Goal: Information Seeking & Learning: Learn about a topic

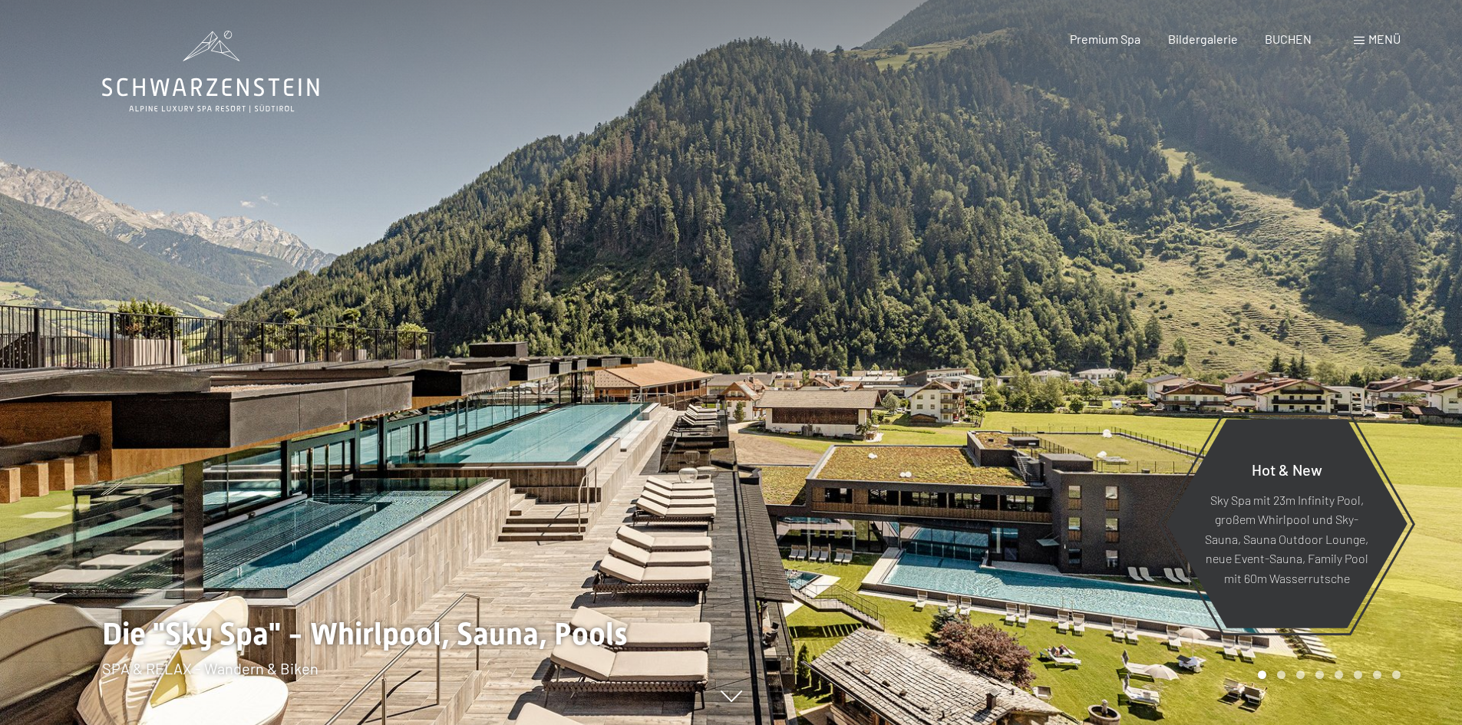
click at [1370, 33] on span "Menü" at bounding box center [1384, 38] width 32 height 15
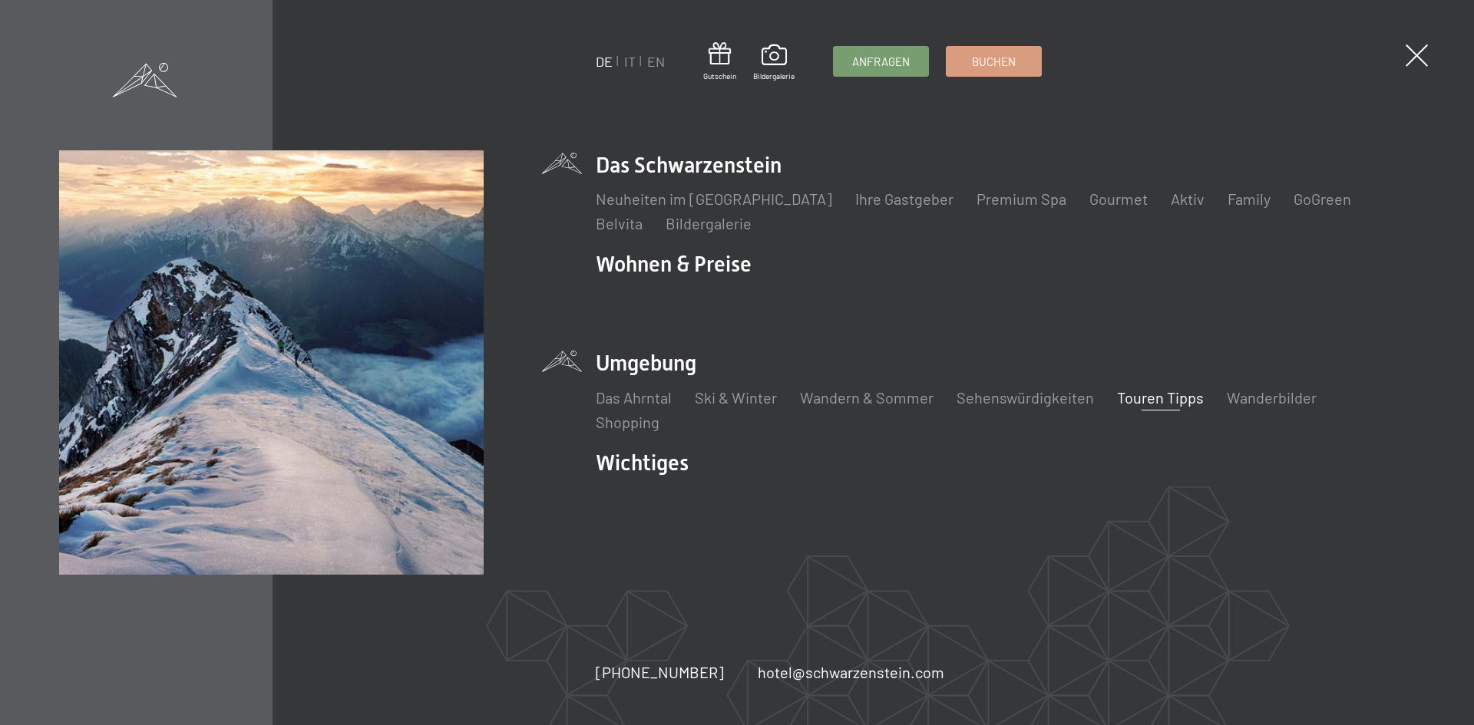
click at [1147, 396] on link "Touren Tipps" at bounding box center [1160, 397] width 87 height 18
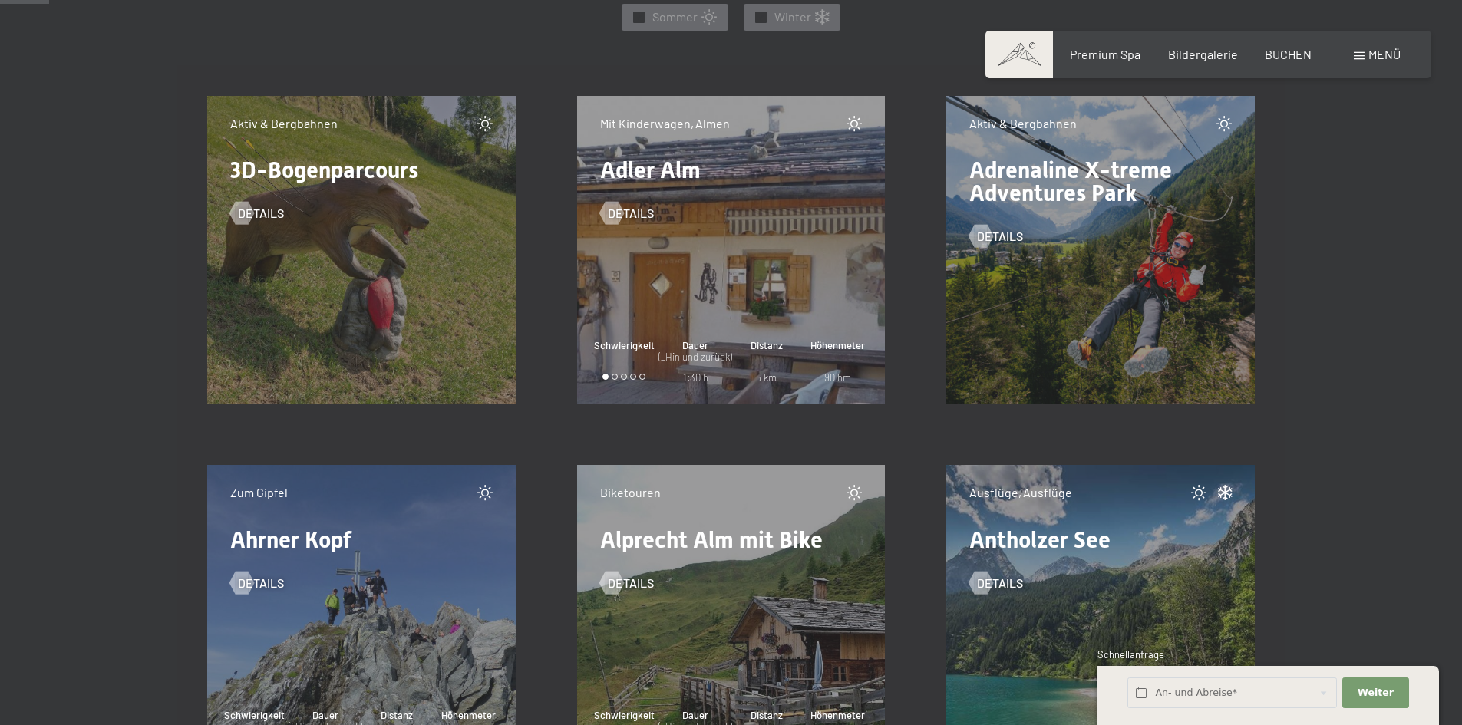
scroll to position [998, 0]
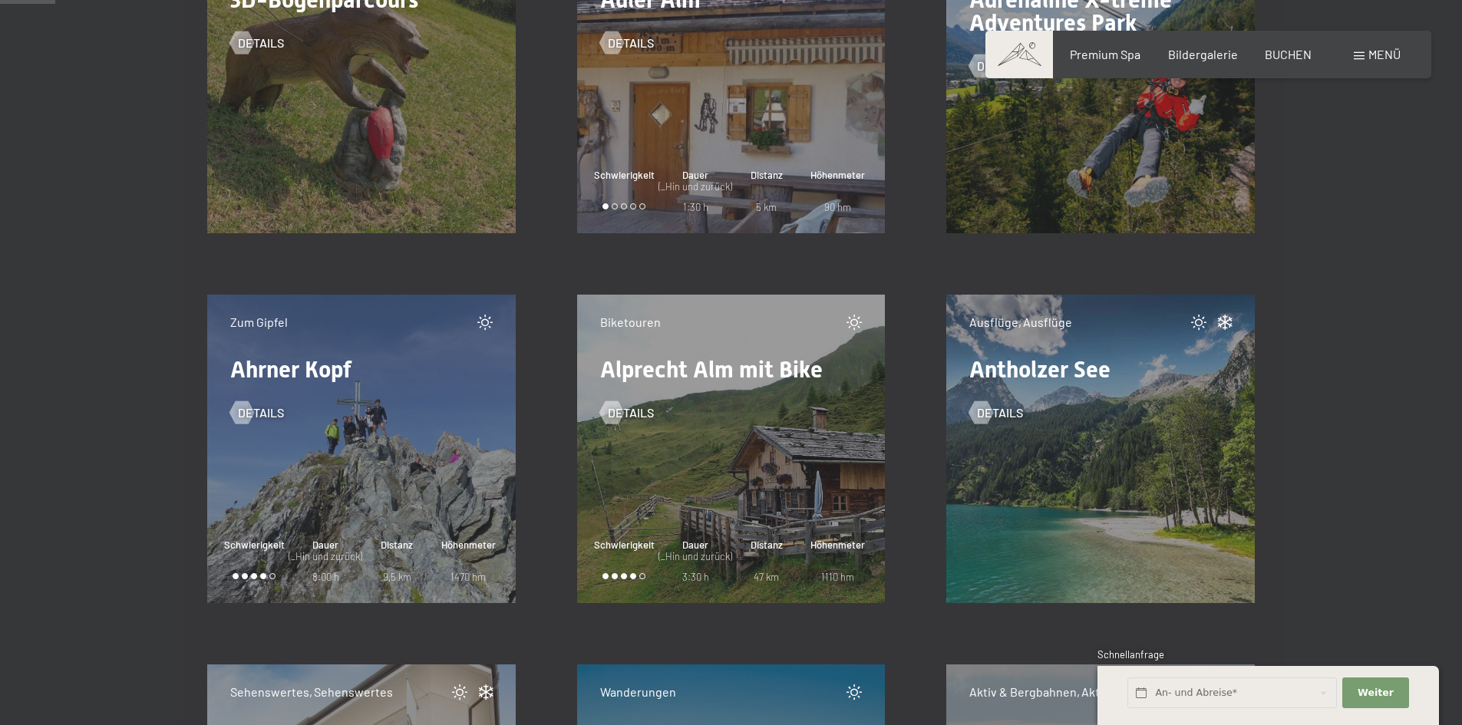
click at [1170, 446] on div "Ausflüge, Ausflüge Antholzer See Details" at bounding box center [1100, 449] width 309 height 309
click at [988, 410] on div at bounding box center [981, 412] width 13 height 23
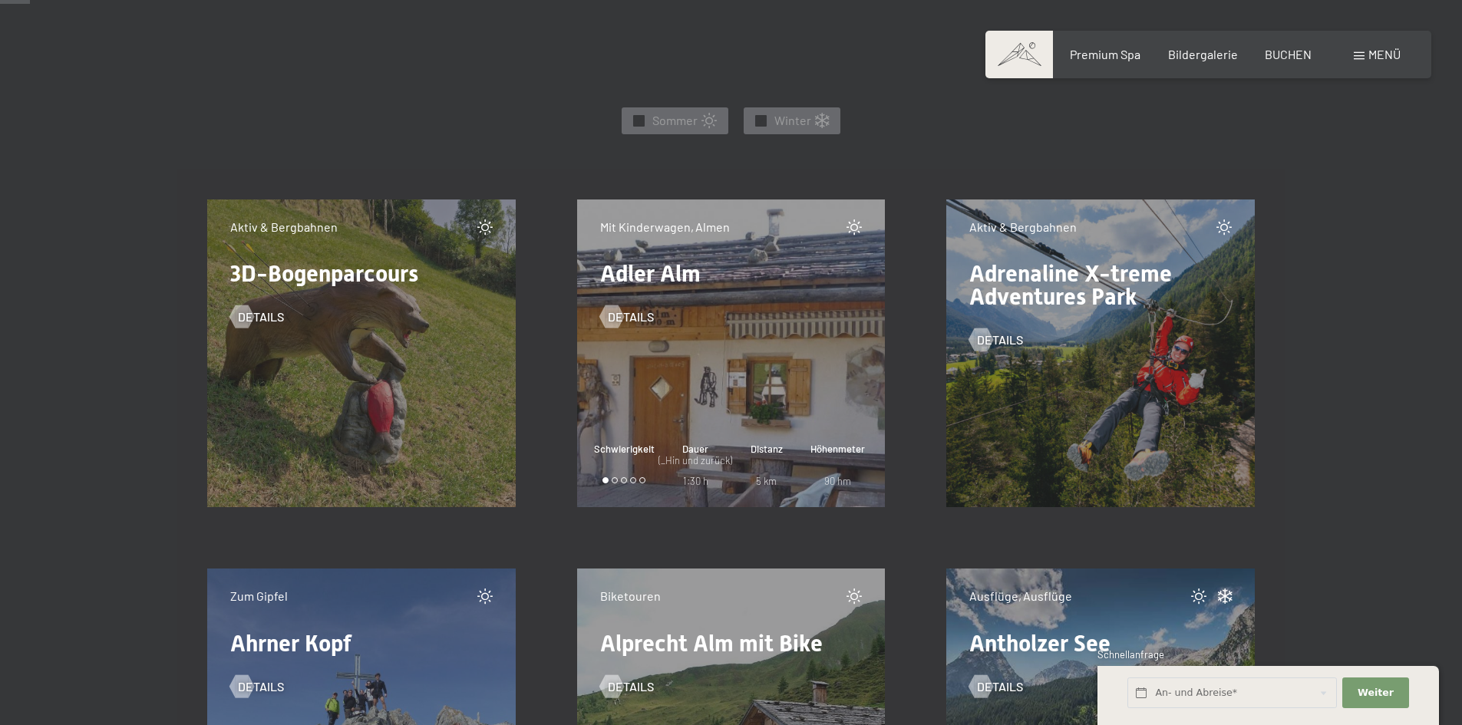
scroll to position [537, 0]
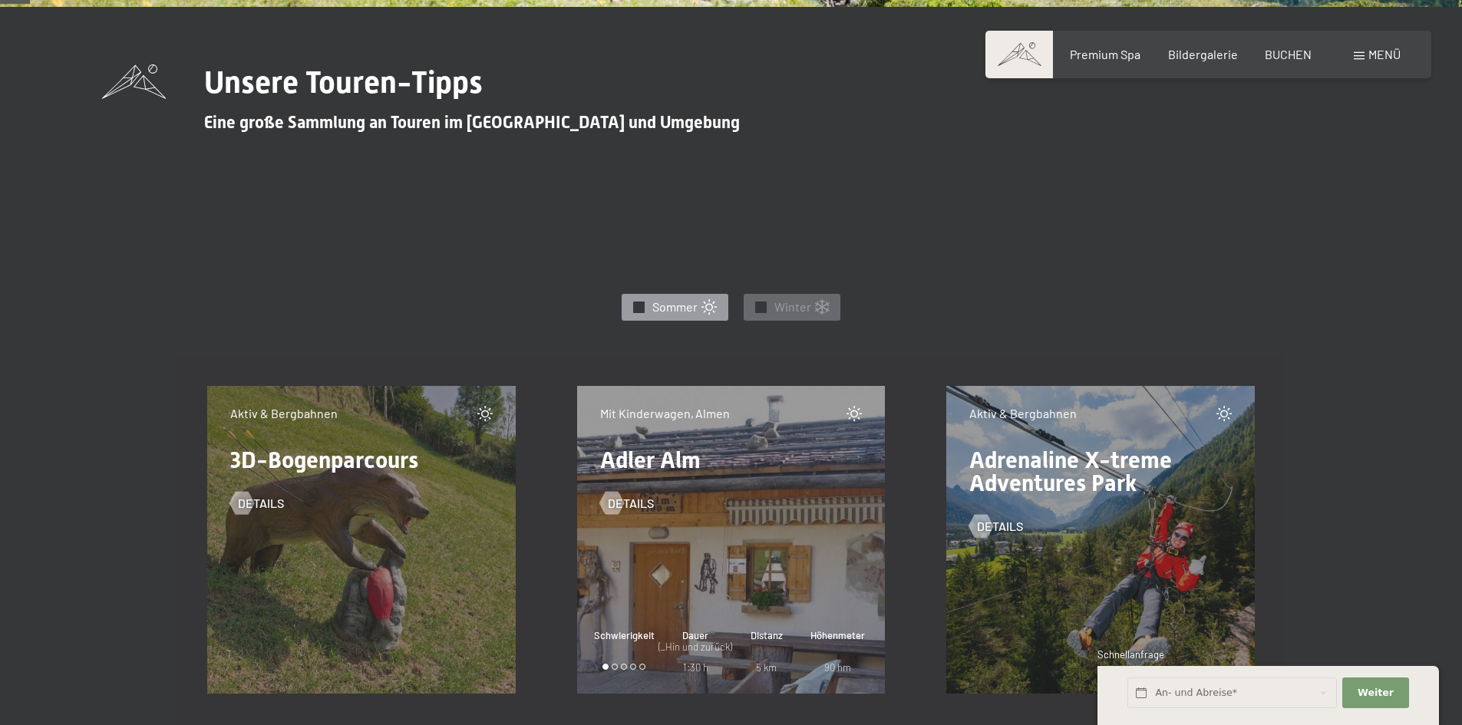
click at [642, 306] on span "✓" at bounding box center [639, 307] width 6 height 11
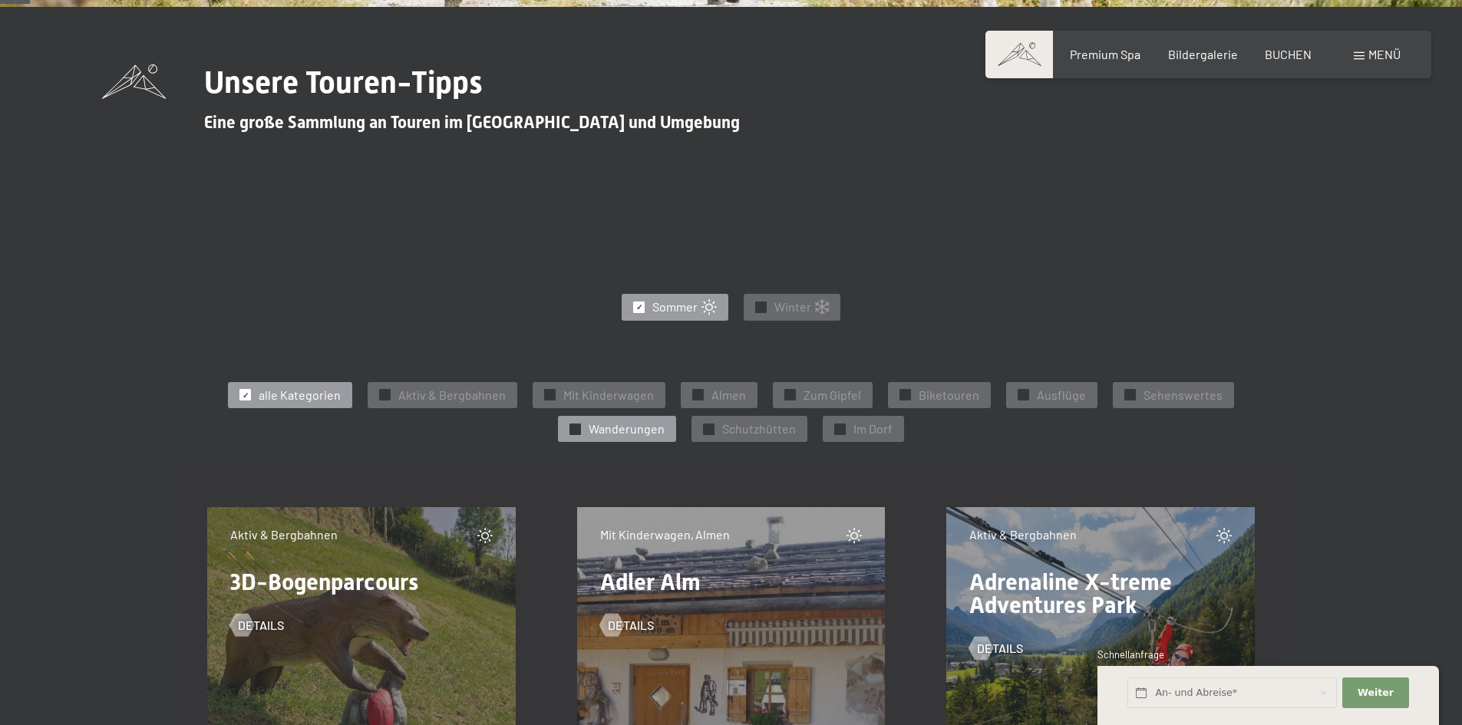
click at [572, 431] on div at bounding box center [575, 430] width 12 height 12
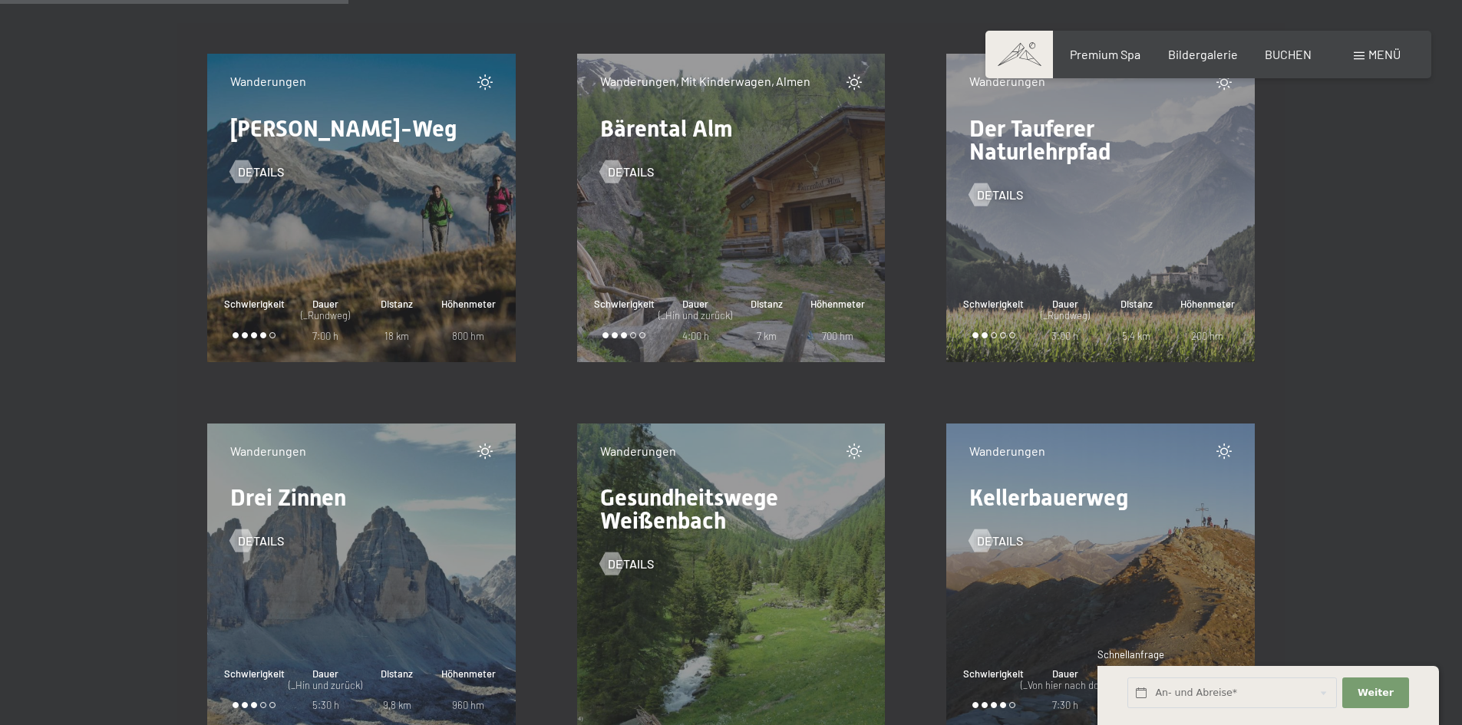
scroll to position [998, 0]
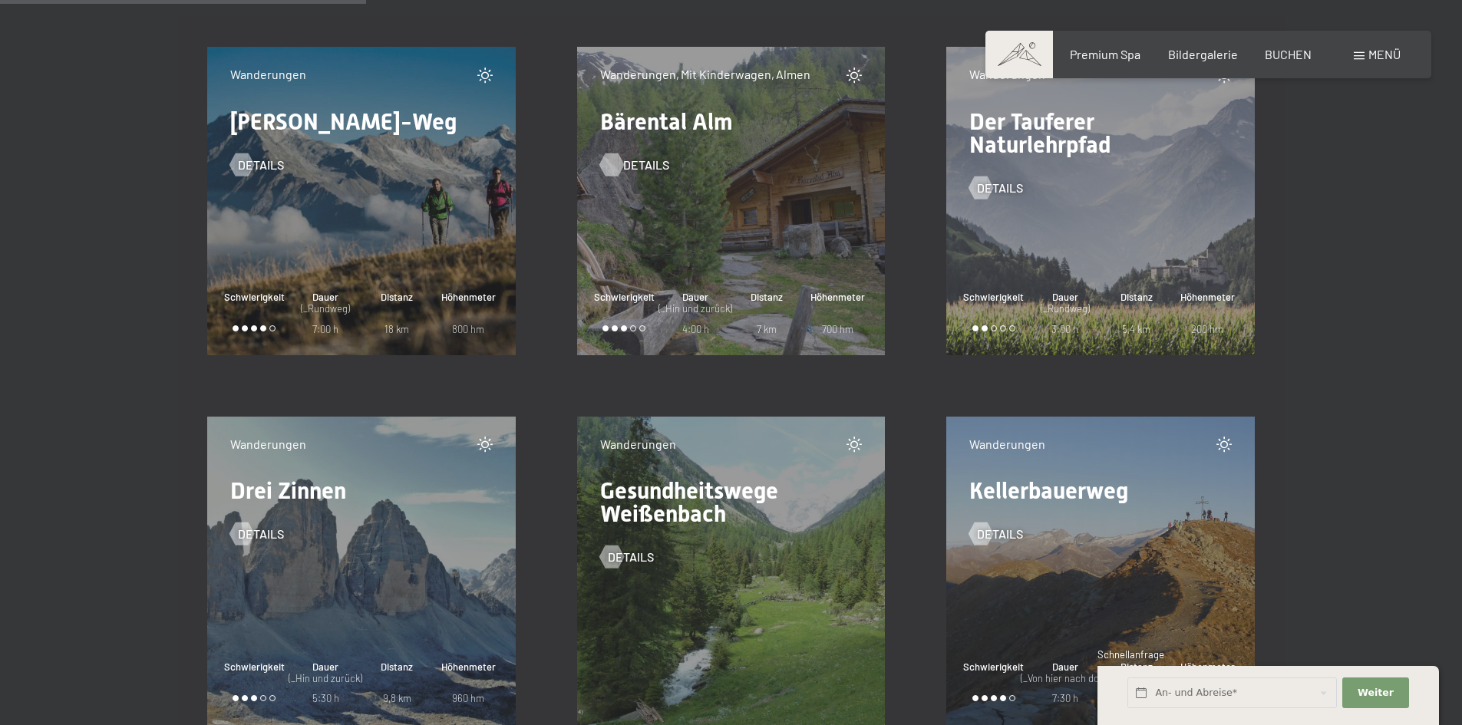
click at [642, 163] on span "Details" at bounding box center [646, 165] width 46 height 17
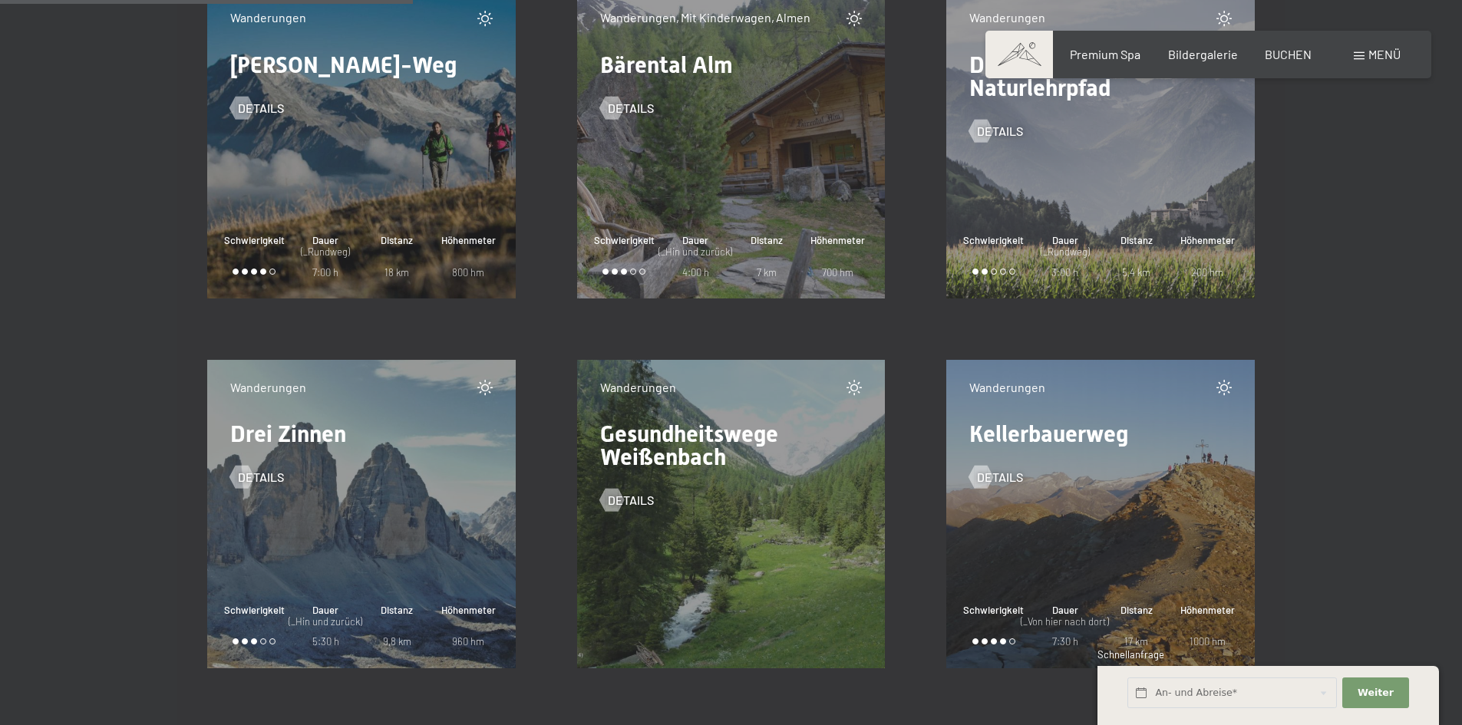
scroll to position [1151, 0]
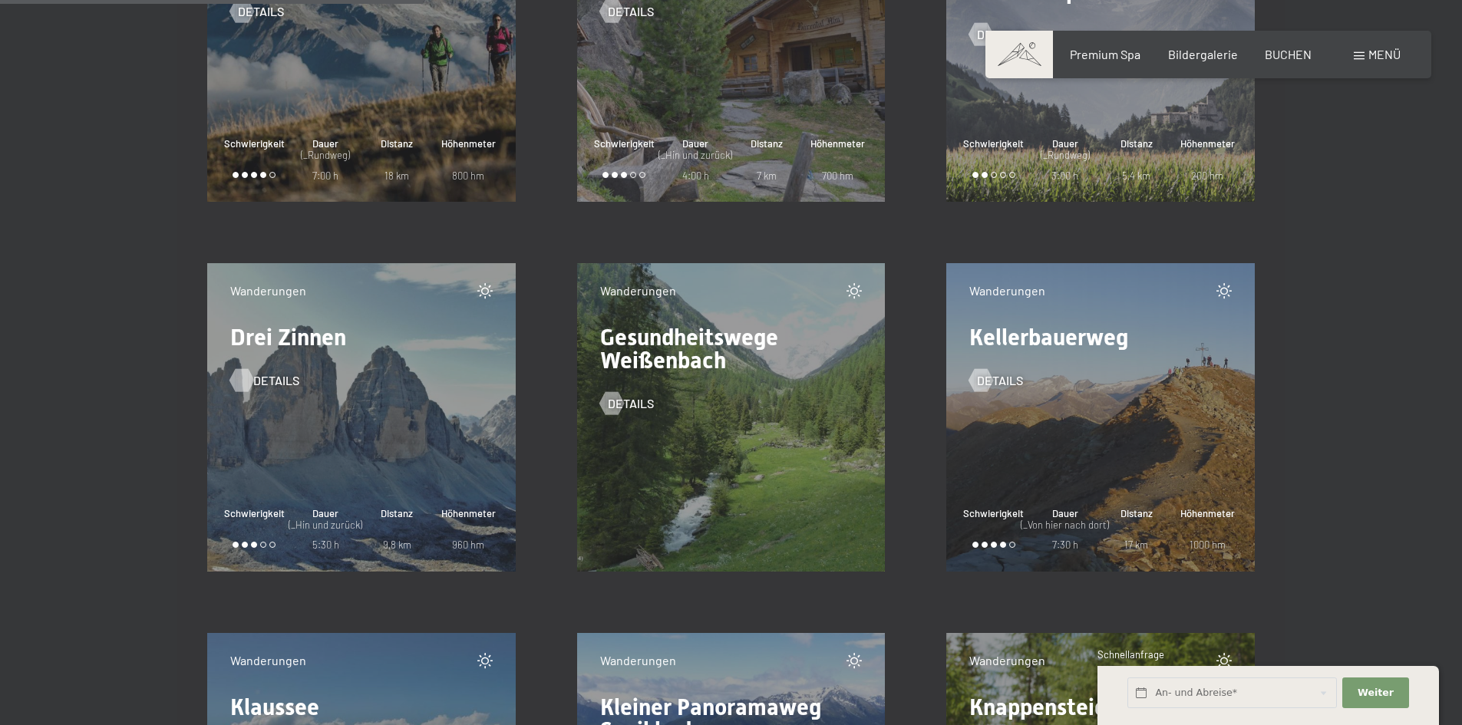
click at [267, 382] on span "Details" at bounding box center [276, 380] width 46 height 17
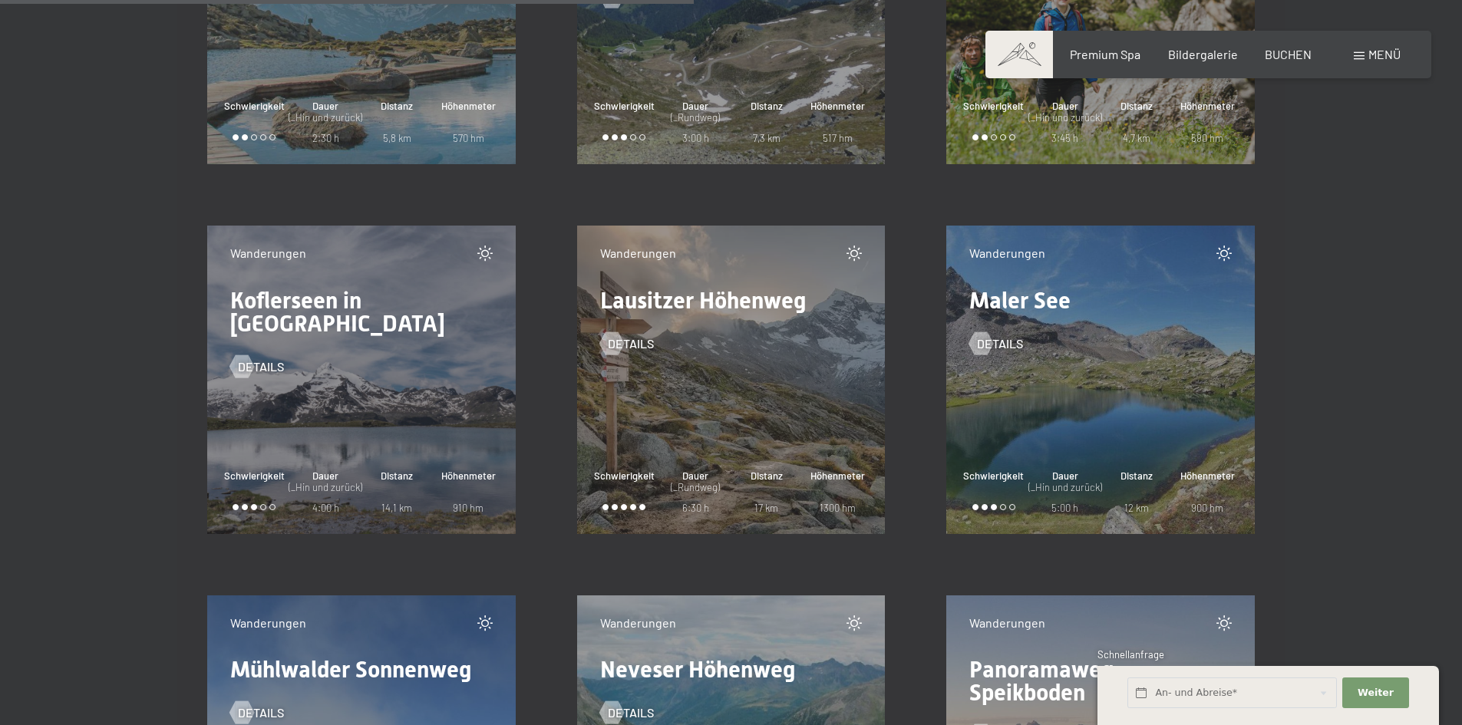
scroll to position [1919, 0]
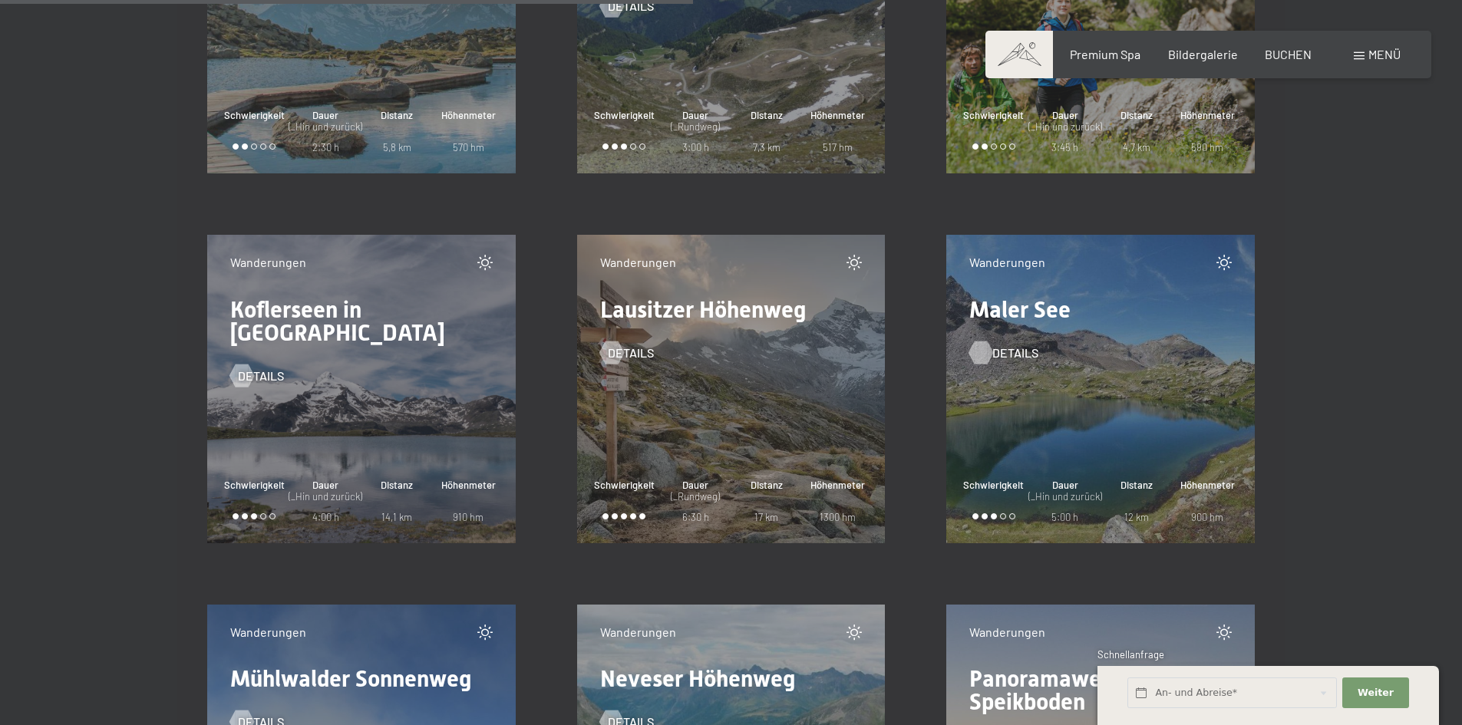
click at [987, 344] on div at bounding box center [981, 352] width 13 height 23
click at [998, 350] on span "Details" at bounding box center [1015, 353] width 46 height 17
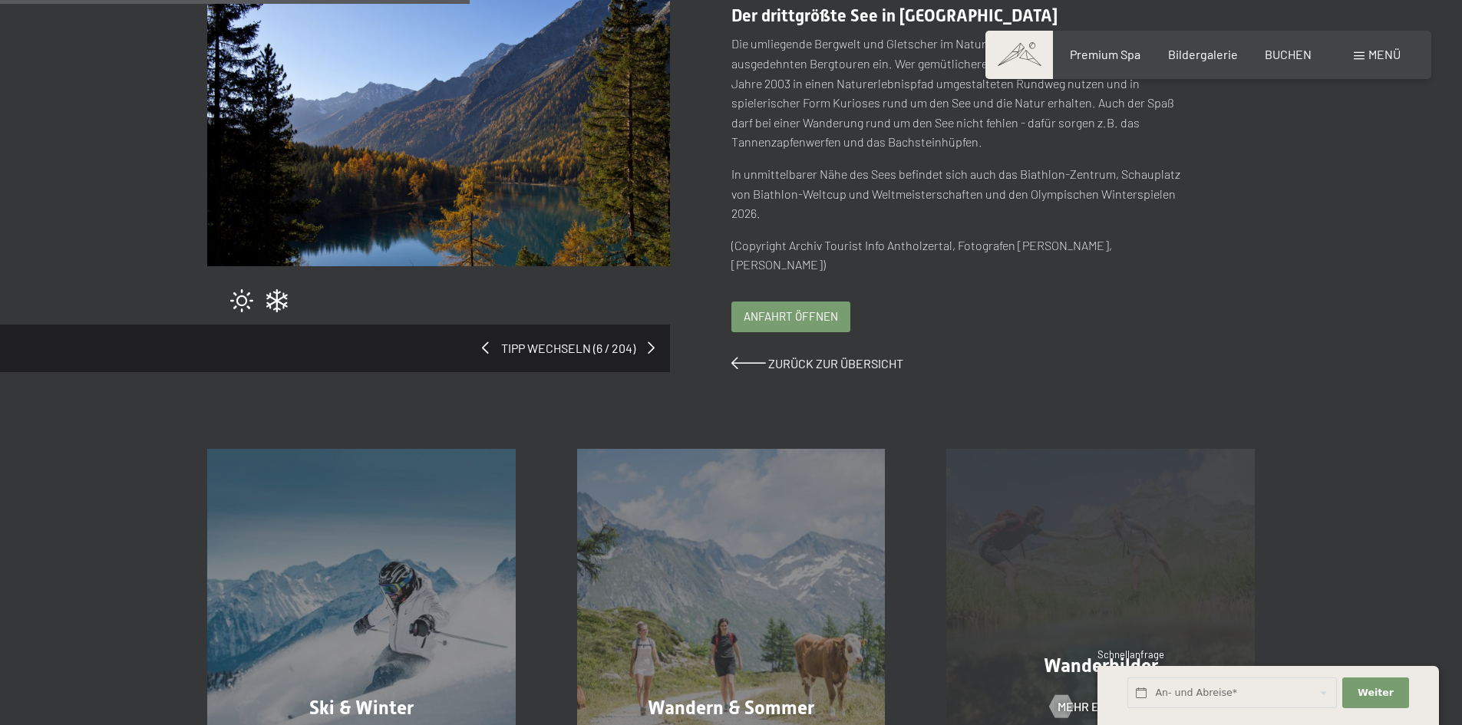
scroll to position [153, 0]
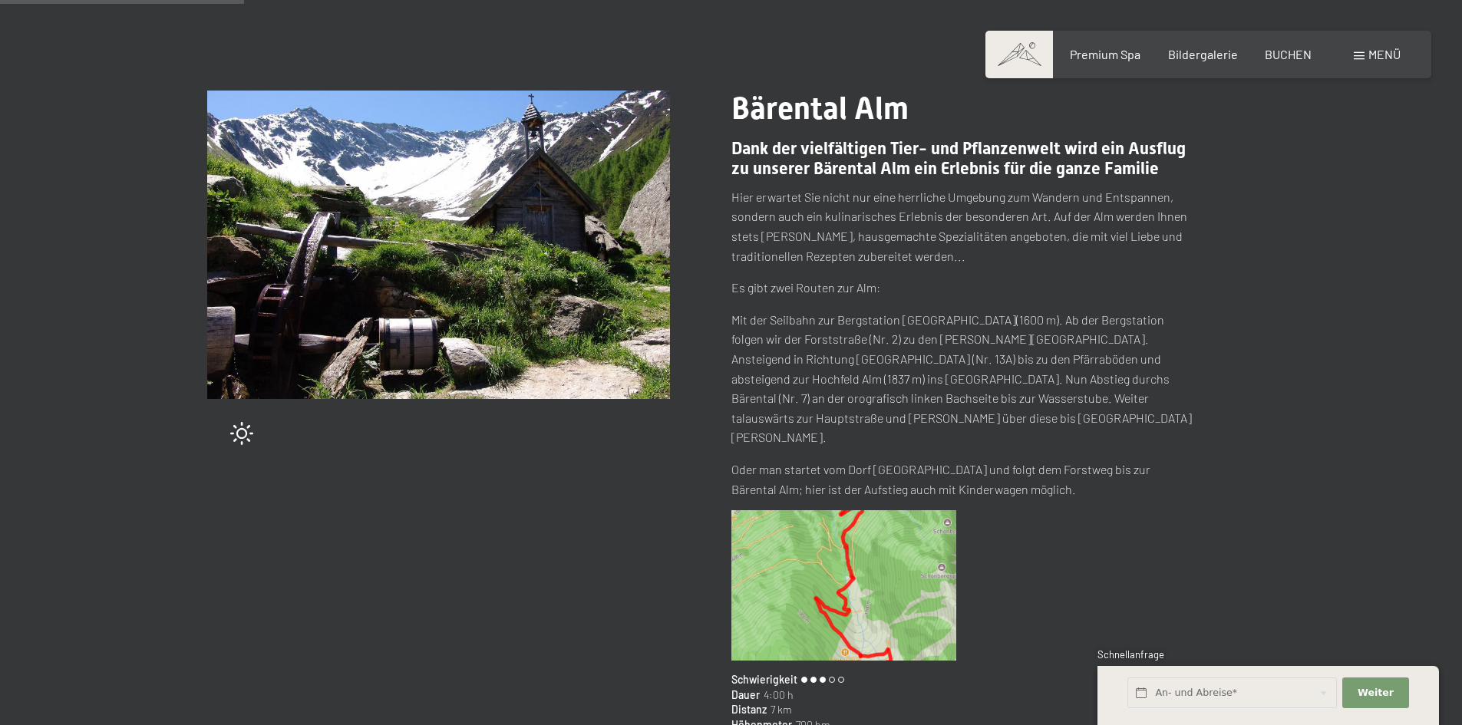
scroll to position [77, 0]
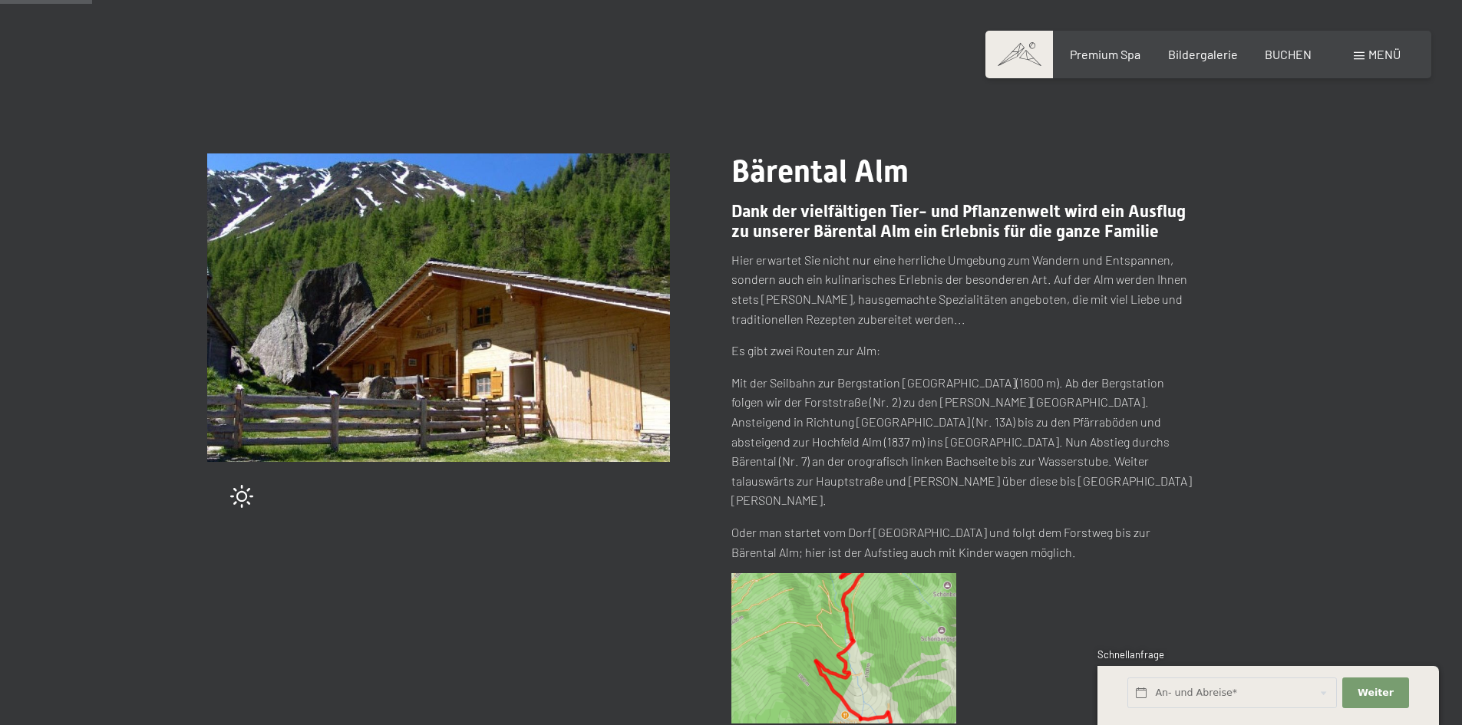
click at [891, 608] on img at bounding box center [844, 648] width 226 height 150
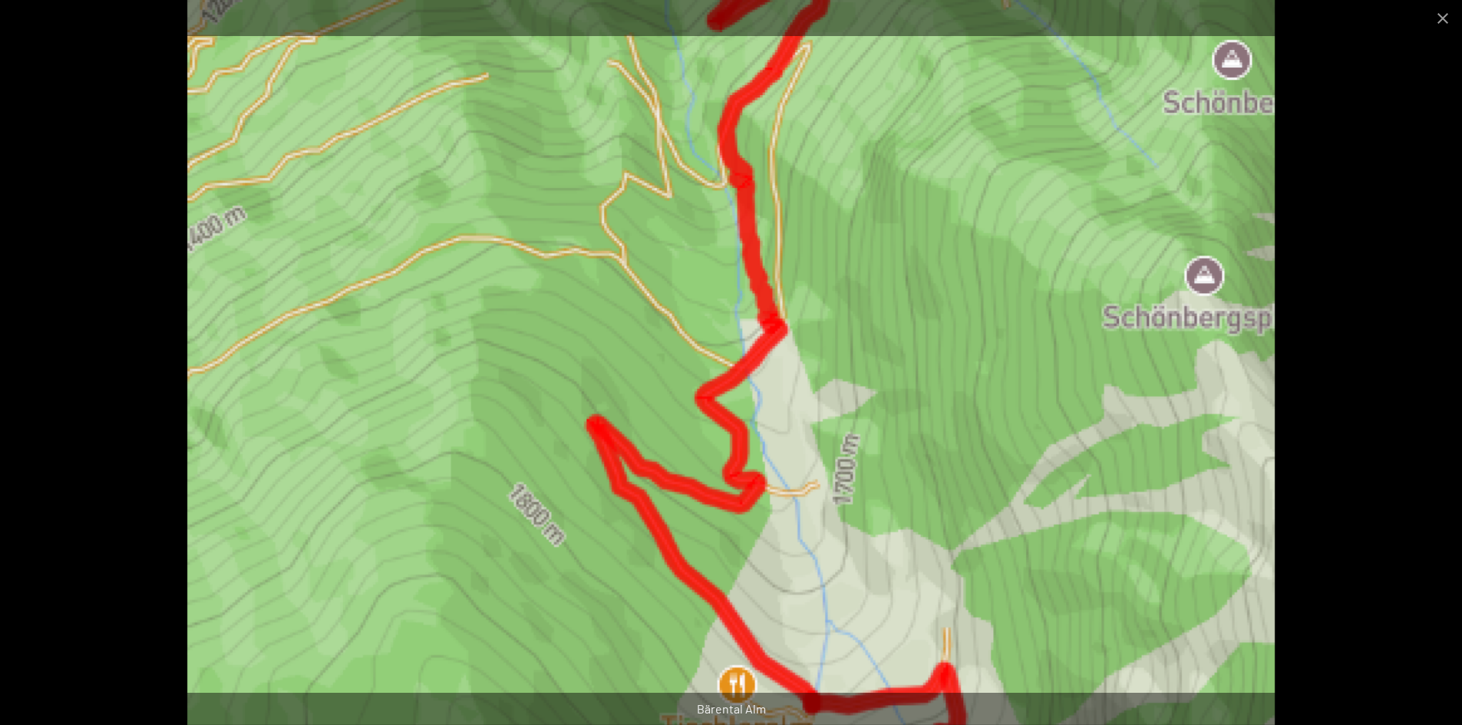
scroll to position [307, 0]
click at [1443, 12] on button "Close gallery" at bounding box center [1443, 18] width 38 height 36
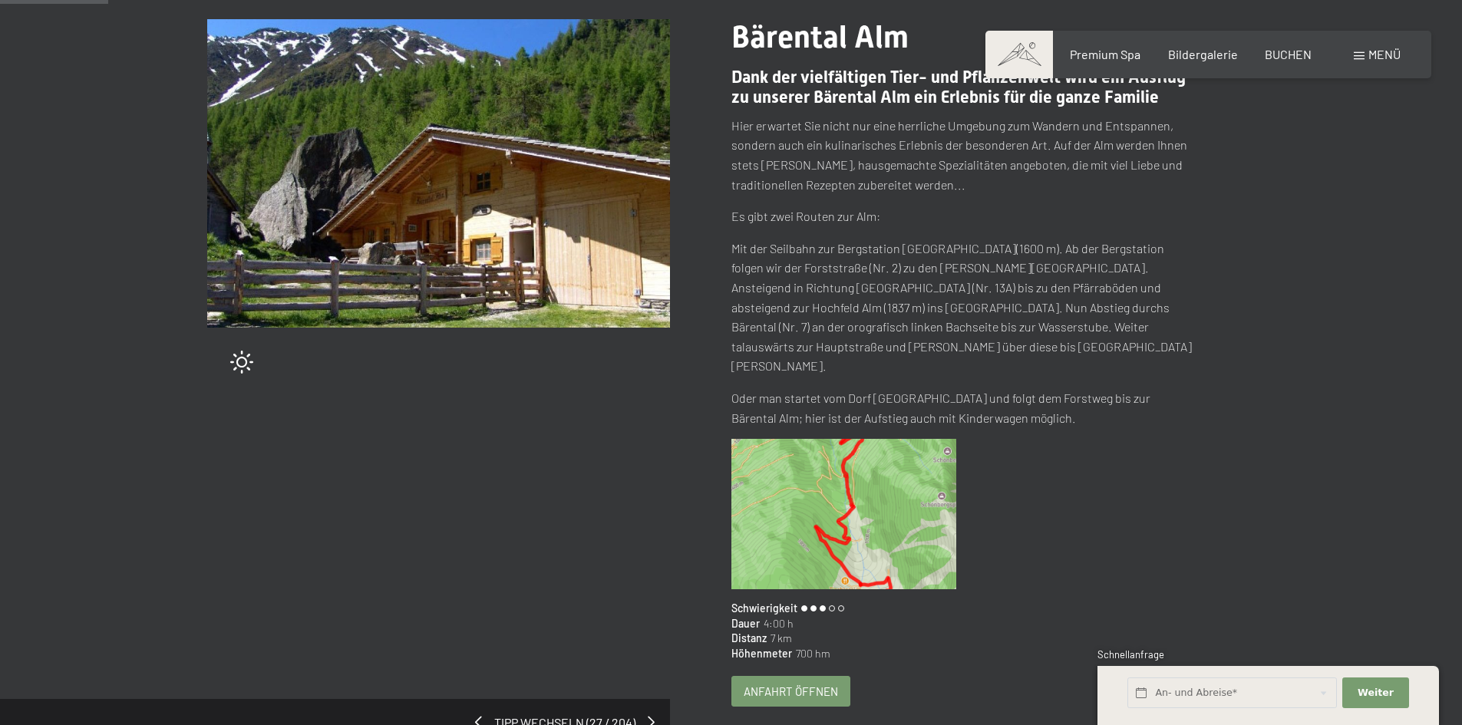
scroll to position [384, 0]
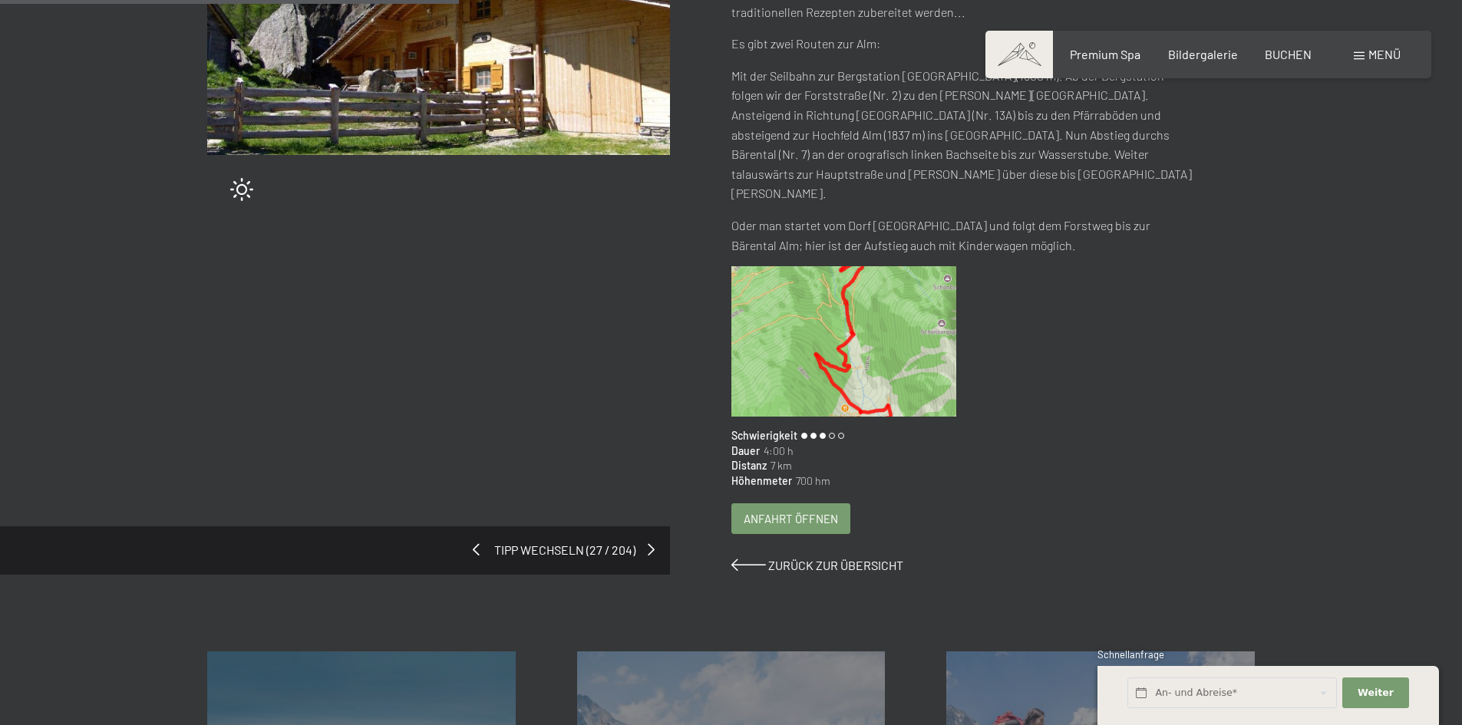
click at [478, 543] on span at bounding box center [476, 549] width 7 height 12
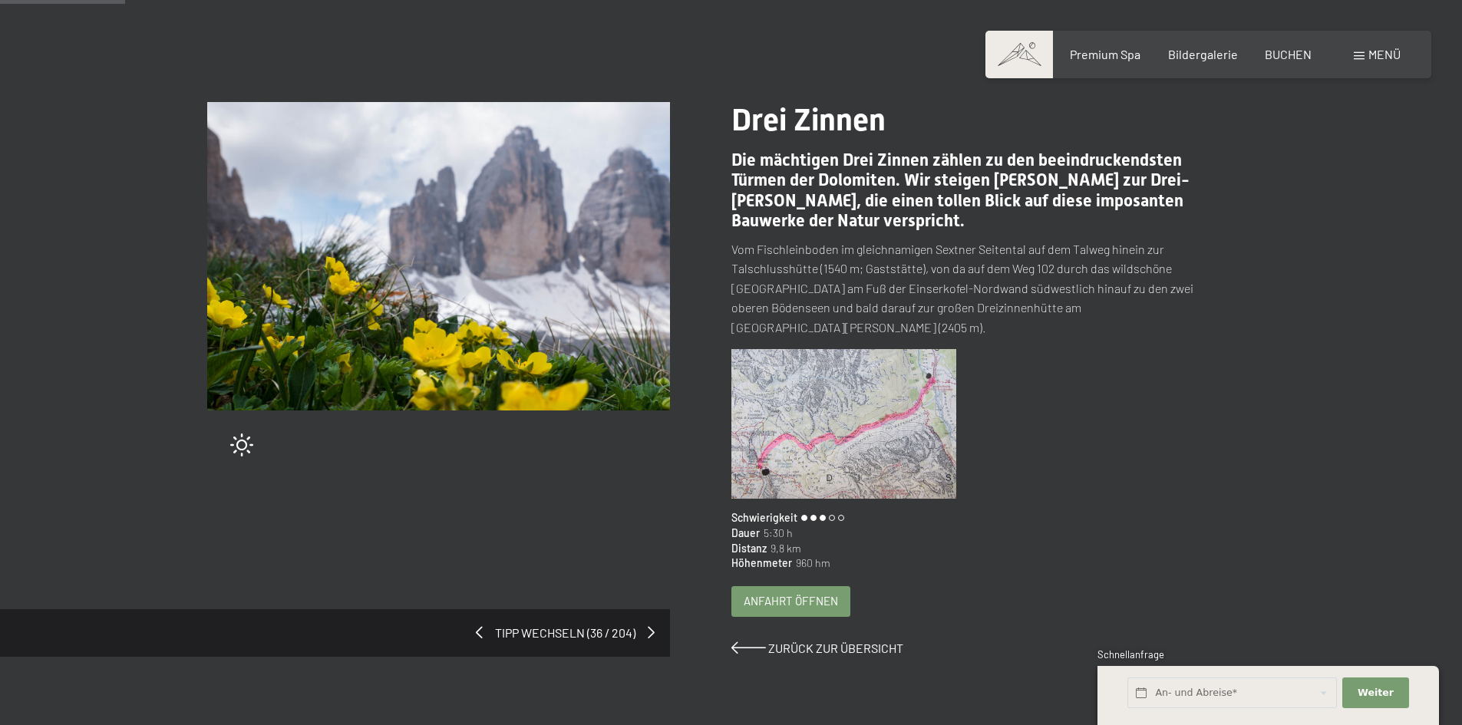
scroll to position [153, 0]
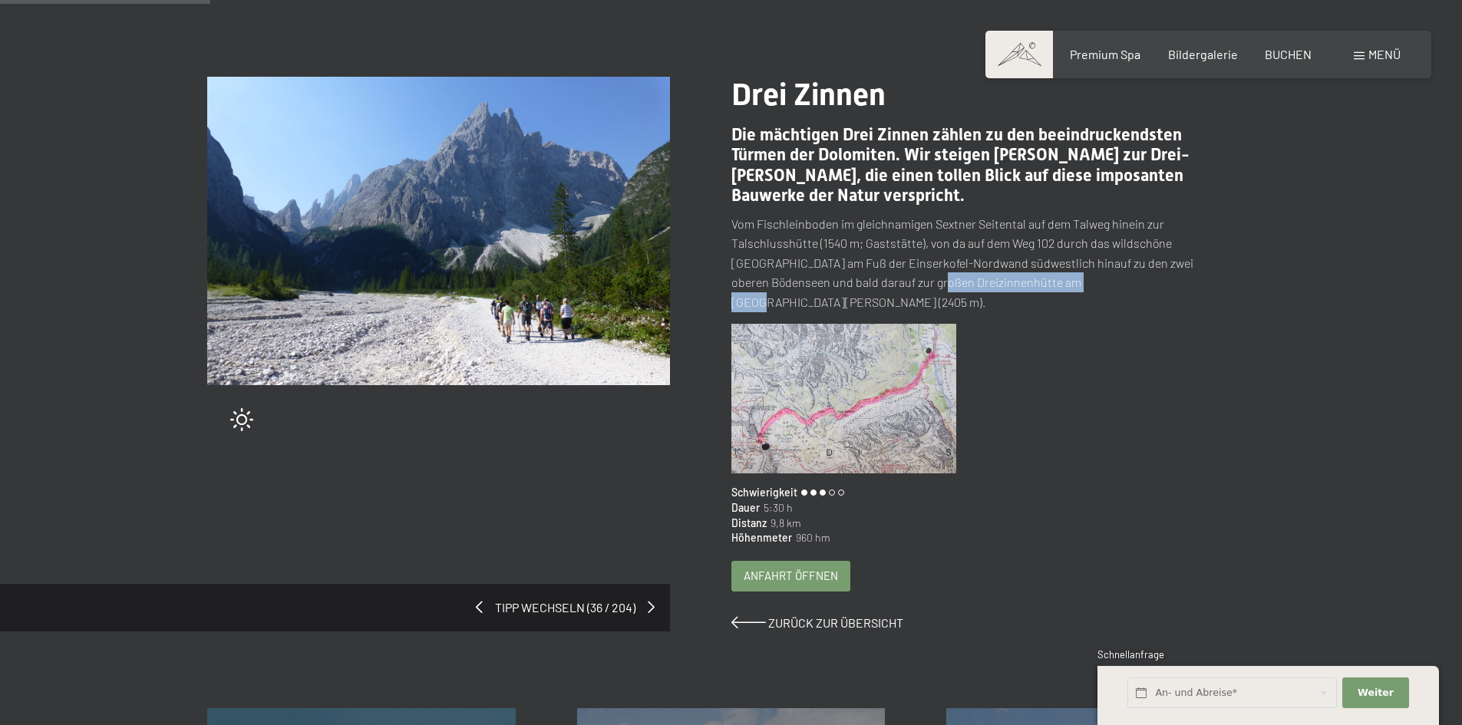
drag, startPoint x: 932, startPoint y: 282, endPoint x: 1090, endPoint y: 289, distance: 157.5
click at [1090, 289] on p "Vom Fischleinboden im gleichnamigen Sextner Seitental auf dem Talweg hinein zur…" at bounding box center [962, 263] width 463 height 98
copy p "Dreizinnenhütte am [GEOGRAPHIC_DATA]"
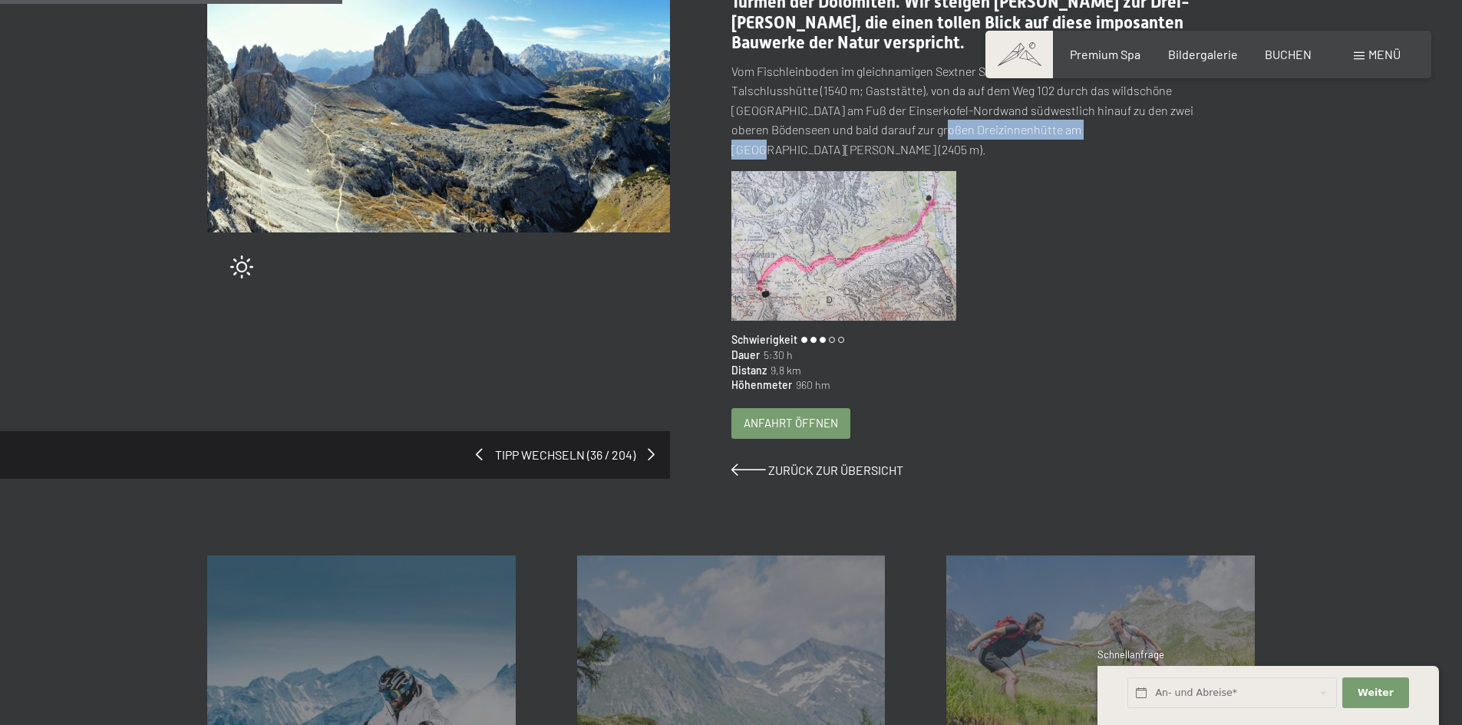
scroll to position [307, 0]
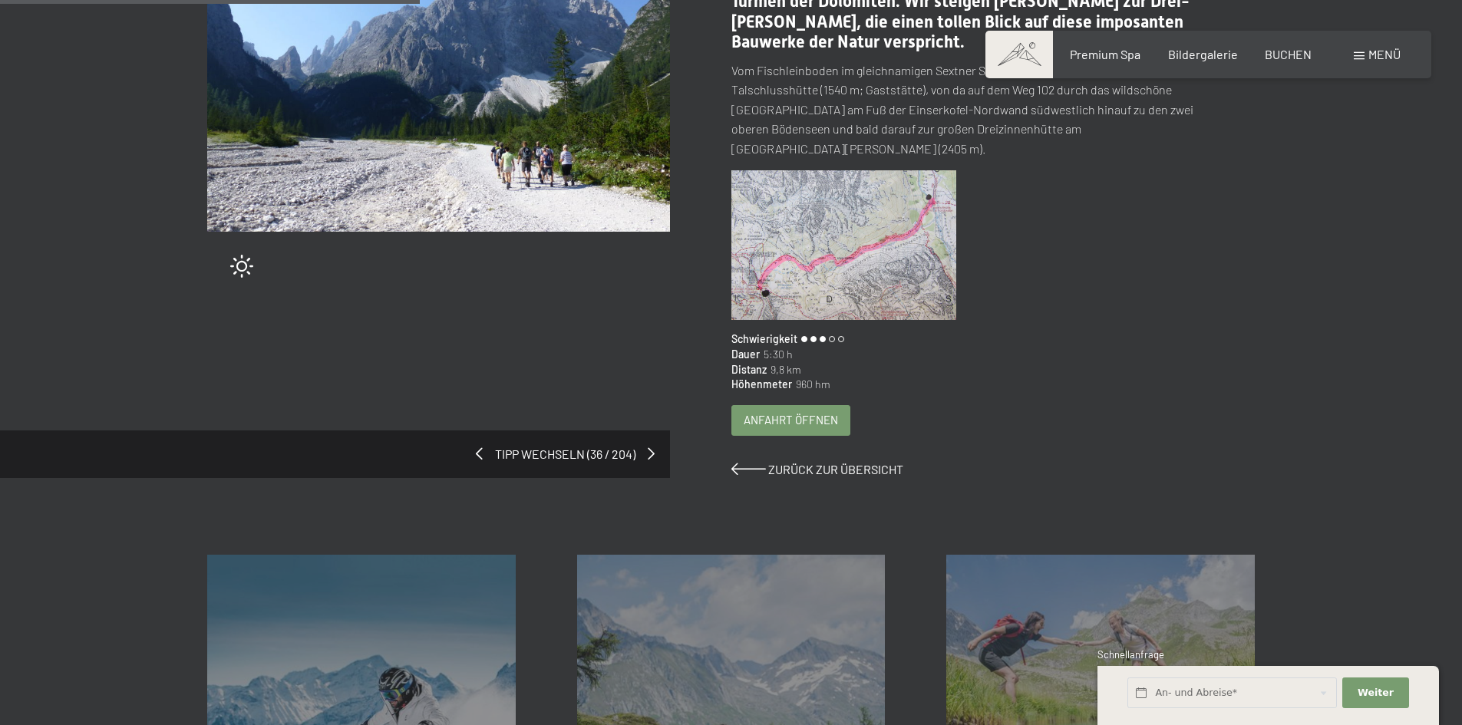
click at [753, 412] on span "Anfahrt öffnen" at bounding box center [791, 420] width 94 height 16
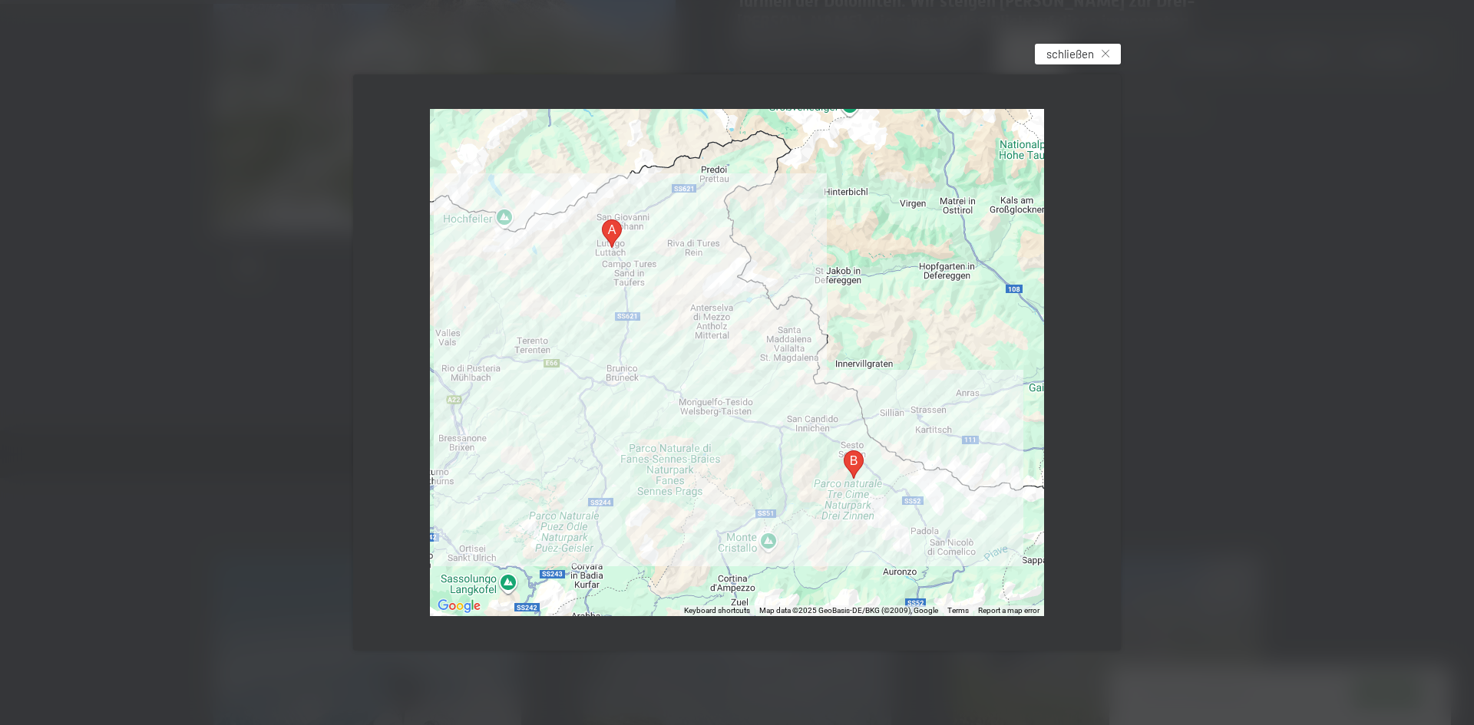
click at [1056, 48] on span "schließen" at bounding box center [1070, 54] width 48 height 16
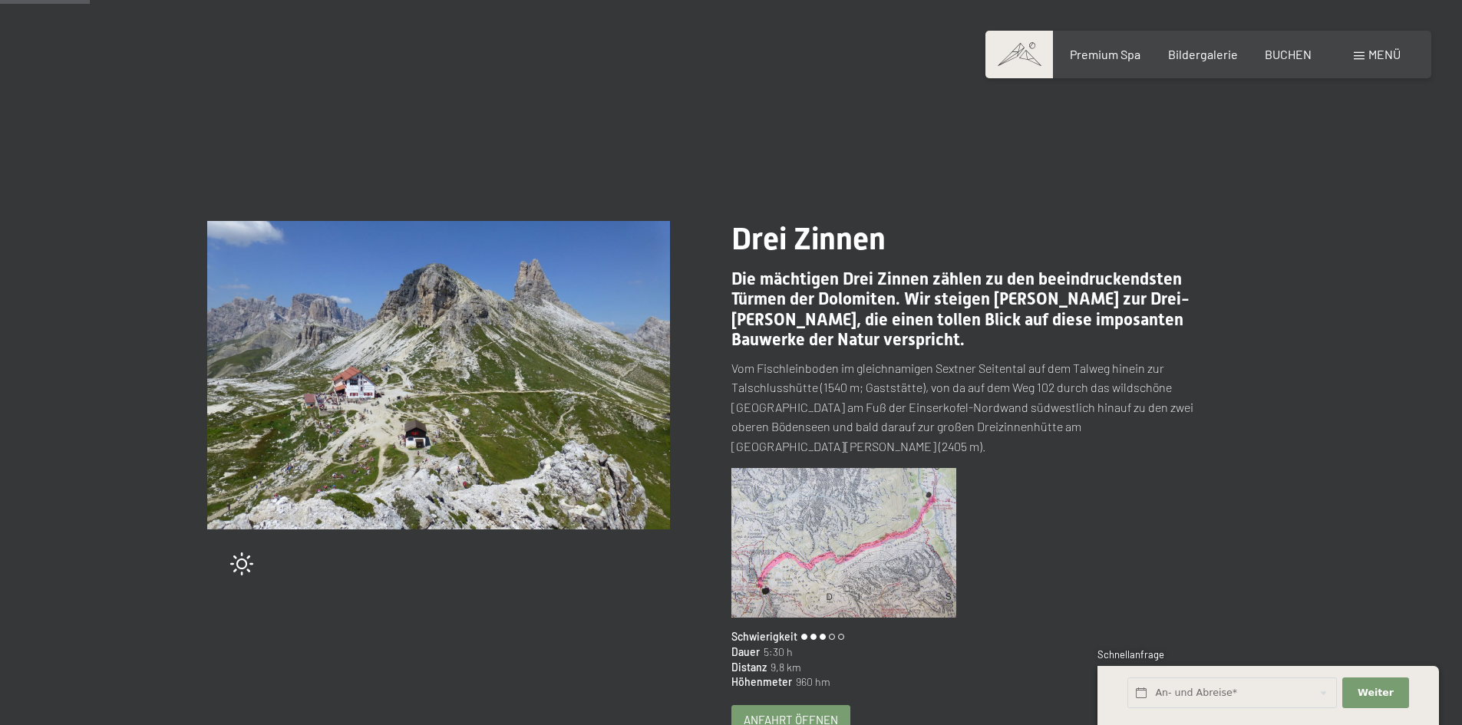
scroll to position [0, 0]
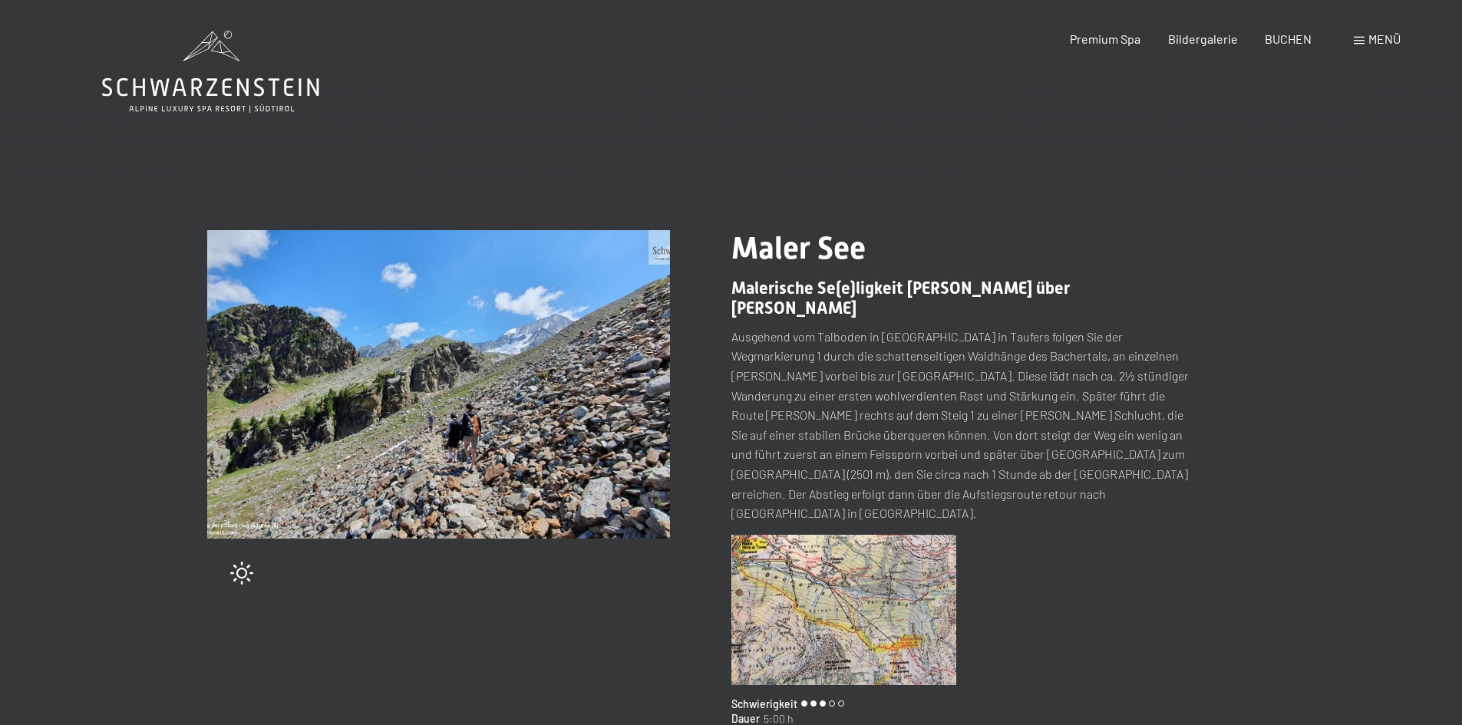
click at [861, 535] on img at bounding box center [844, 610] width 226 height 150
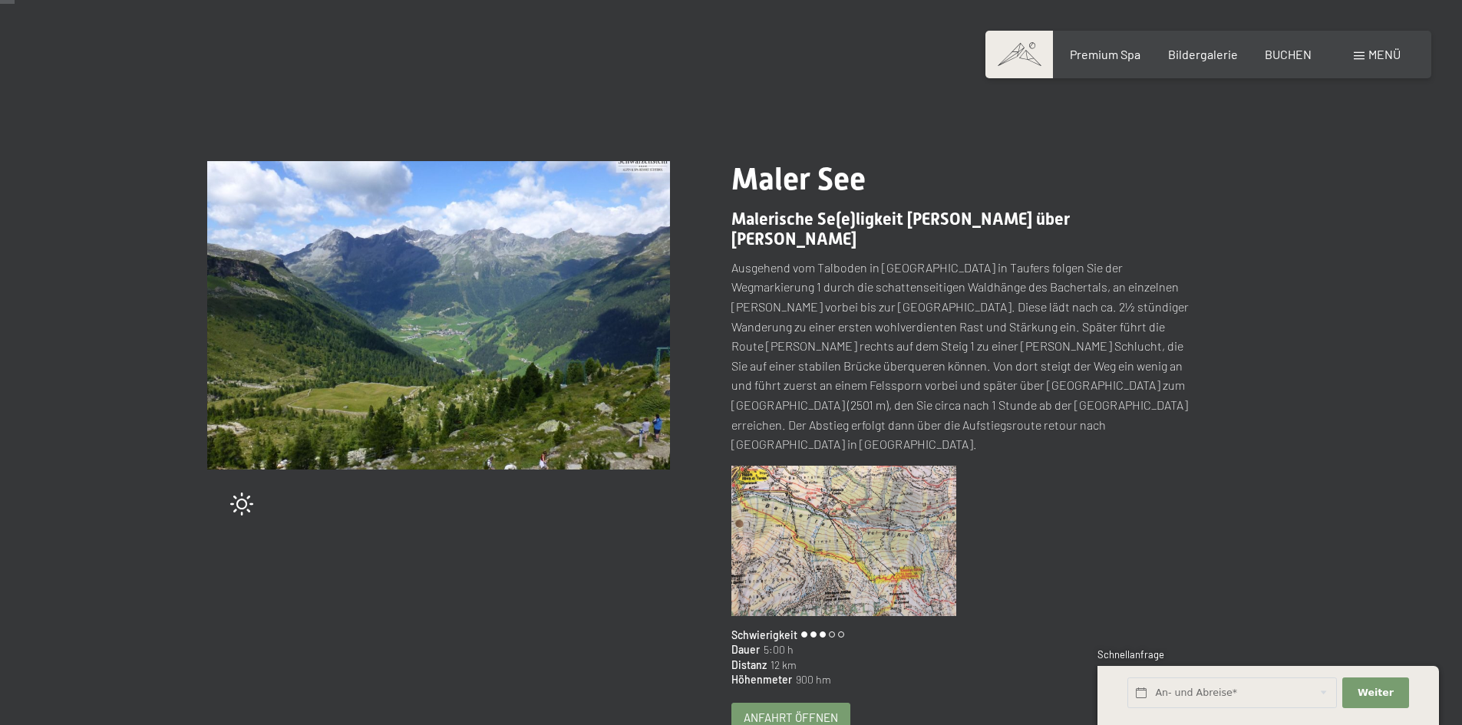
scroll to position [307, 0]
